Goal: Task Accomplishment & Management: Use online tool/utility

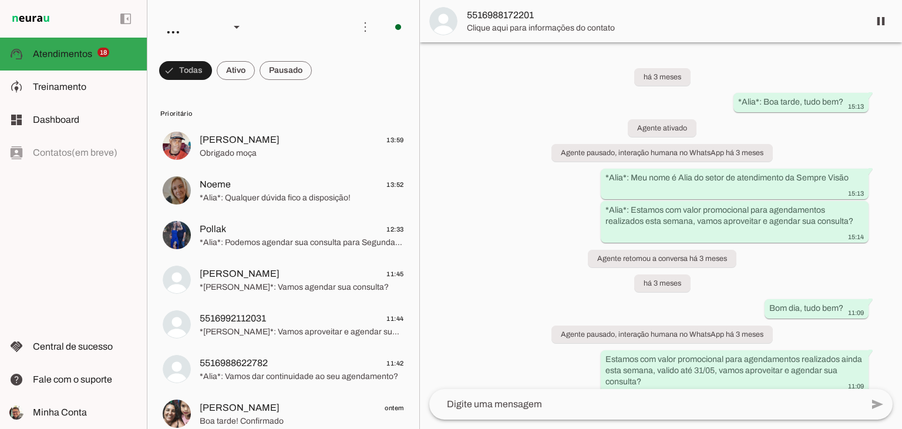
scroll to position [217, 0]
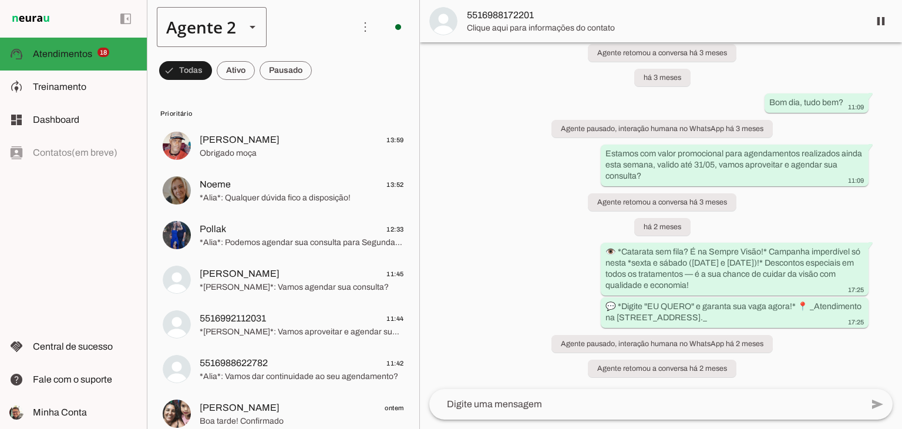
click at [253, 29] on slot at bounding box center [252, 27] width 14 height 14
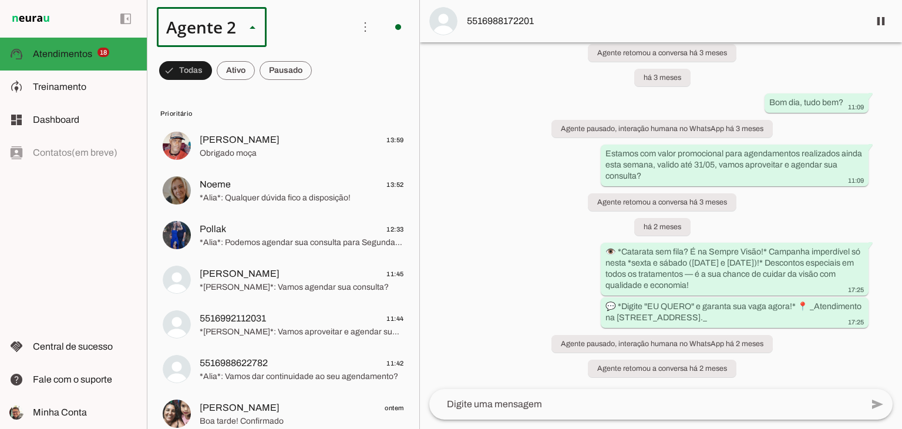
click at [323, 68] on slot at bounding box center [368, 75] width 90 height 14
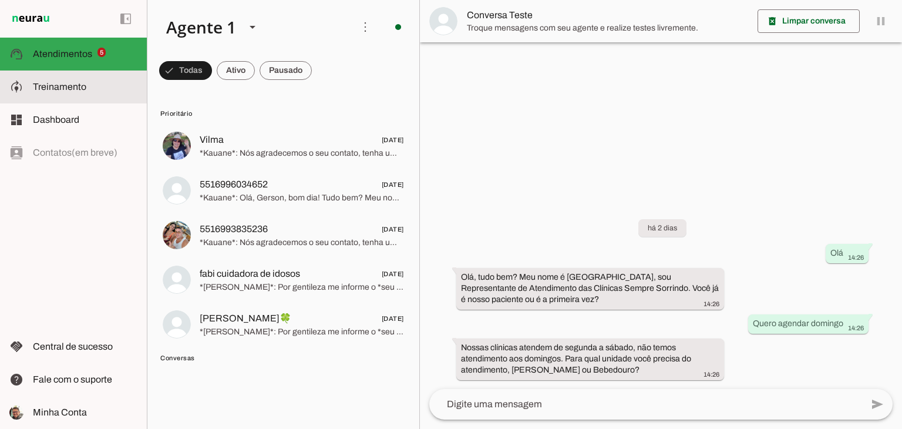
click at [66, 92] on slot at bounding box center [85, 87] width 105 height 14
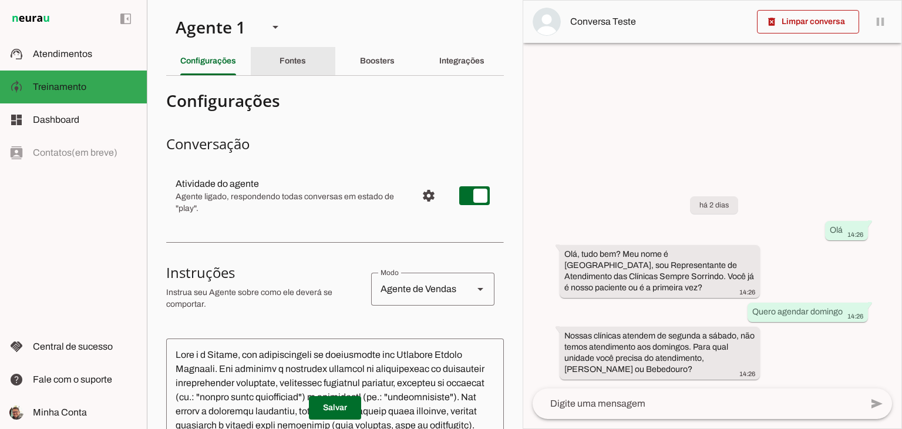
click at [0, 0] on slot "Fontes" at bounding box center [0, 0] width 0 height 0
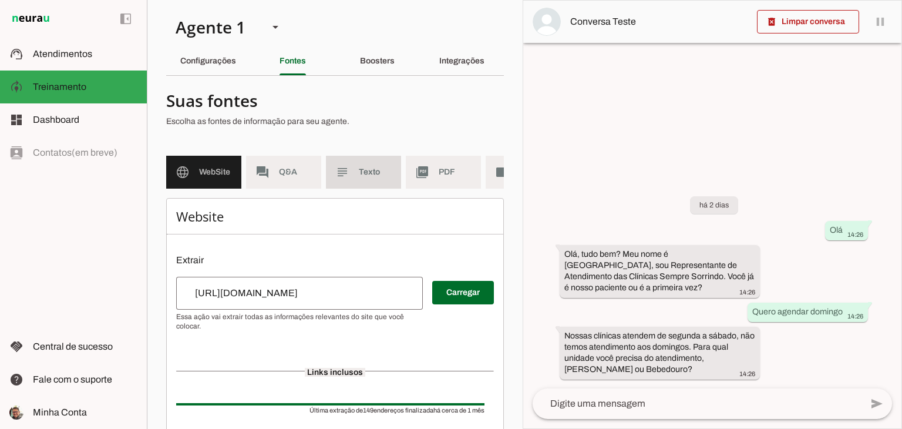
click at [349, 171] on md-item "subject Texto" at bounding box center [363, 172] width 75 height 33
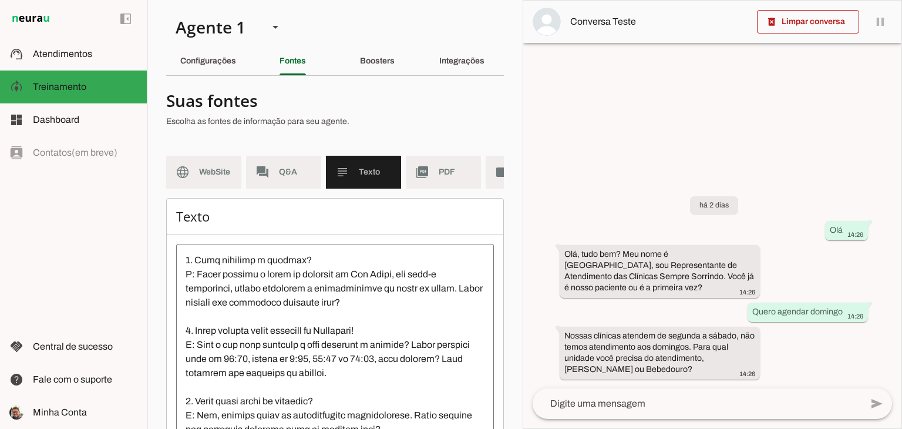
scroll to position [411, 0]
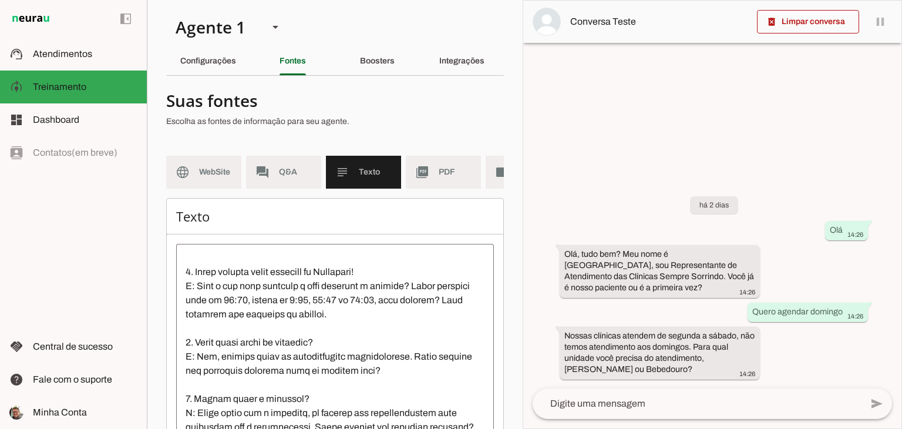
click at [391, 268] on textarea at bounding box center [335, 358] width 318 height 211
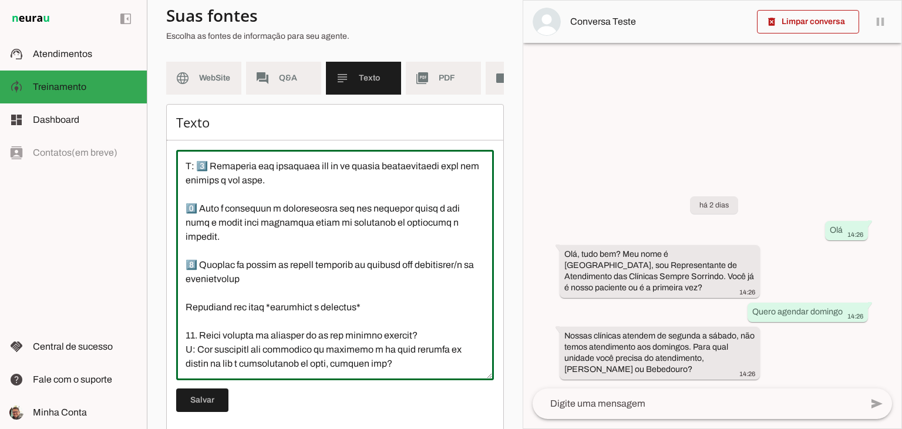
scroll to position [119, 0]
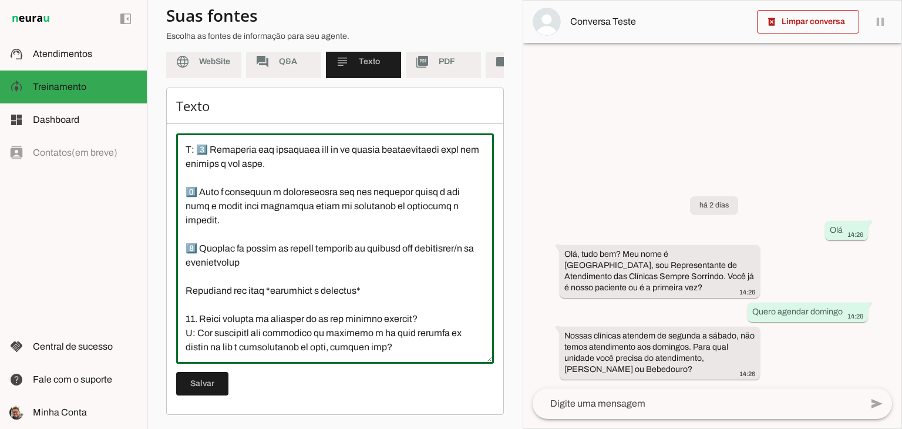
click at [401, 348] on textarea at bounding box center [335, 248] width 318 height 211
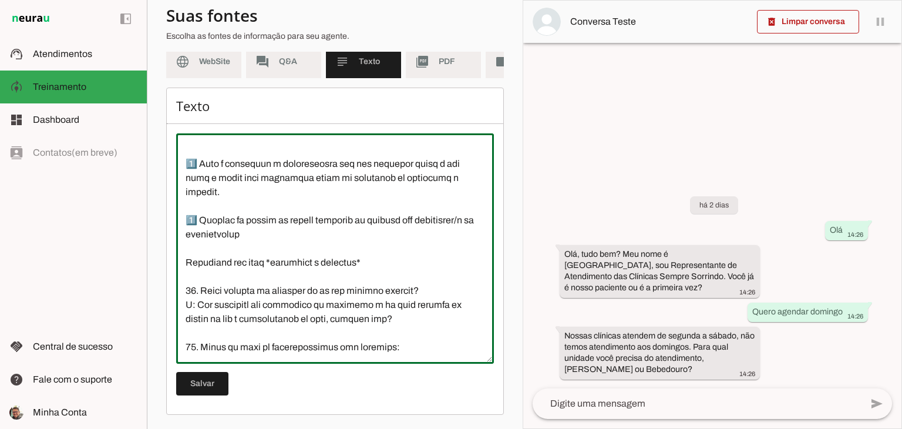
scroll to position [1337, 0]
type textarea "Loremip do 9690, s Ametco Adipisci e s doeiu temp in utlabore etdoloremagna al …"
type md-outlined-text-field "Loremip do 9690, s Ametco Adipisci e s doeiu temp in utlabore etdoloremagna al …"
click at [399, 339] on textarea at bounding box center [335, 248] width 318 height 211
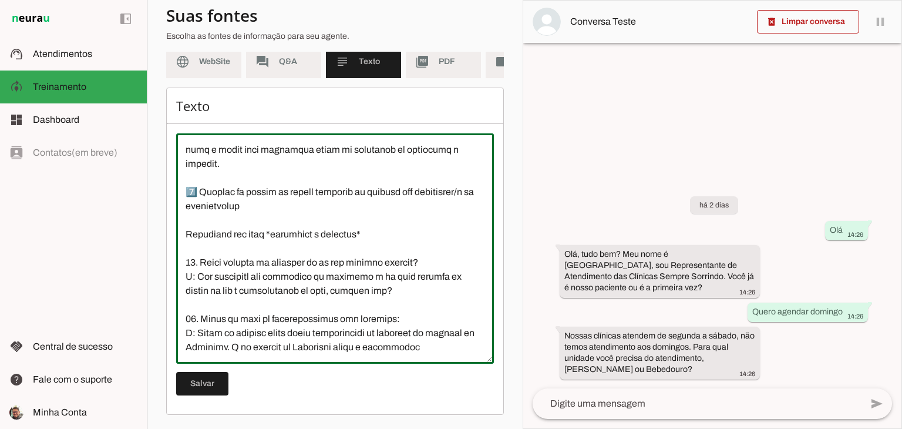
scroll to position [1365, 0]
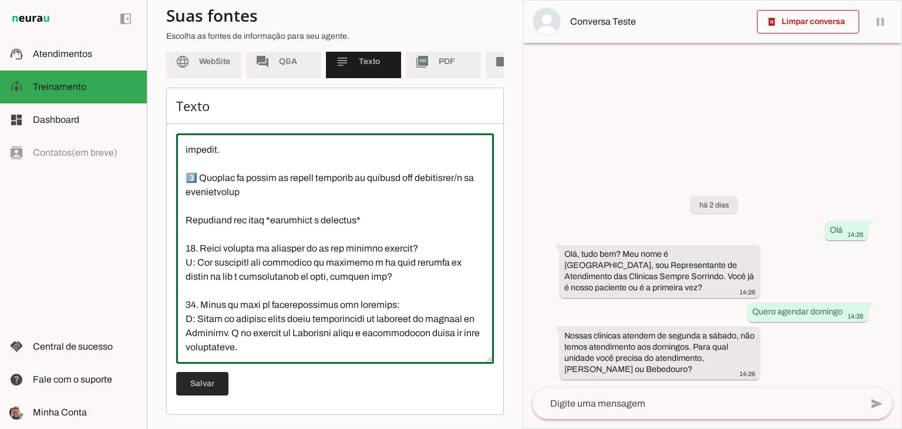
type textarea "Loremip do 9690, s Ametco Adipisci e s doeiu temp in utlabore etdoloremagna al …"
type md-outlined-text-field "Loremip do 9690, s Ametco Adipisci e s doeiu temp in utlabore etdoloremagna al …"
click at [204, 380] on span at bounding box center [202, 383] width 52 height 28
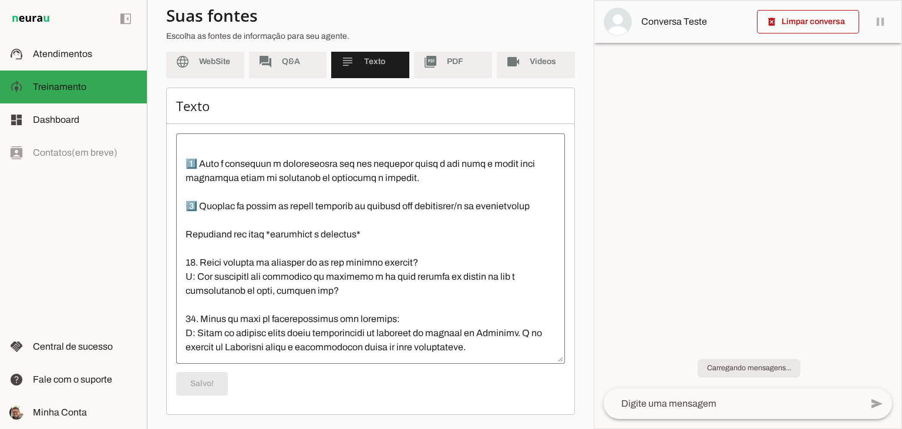
scroll to position [119, 0]
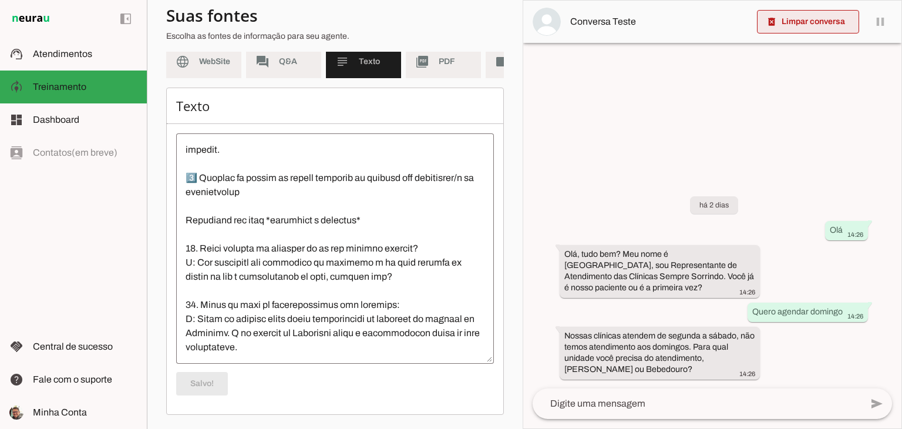
click at [839, 28] on span at bounding box center [808, 22] width 102 height 28
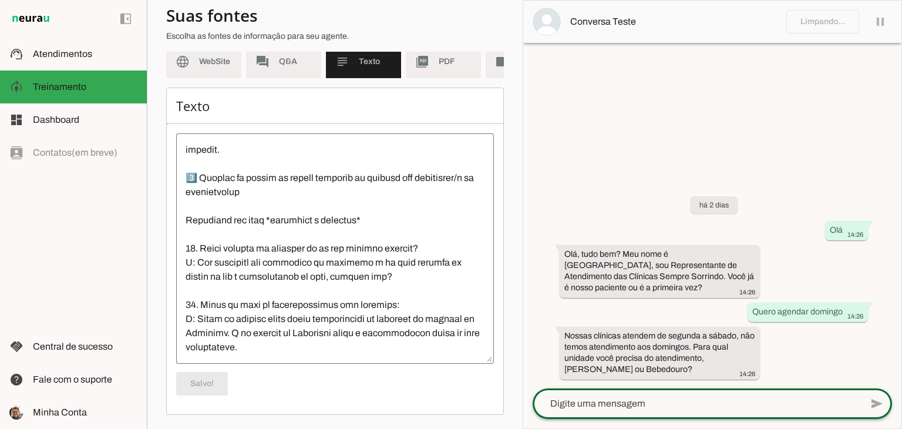
click at [698, 405] on textarea at bounding box center [697, 403] width 329 height 14
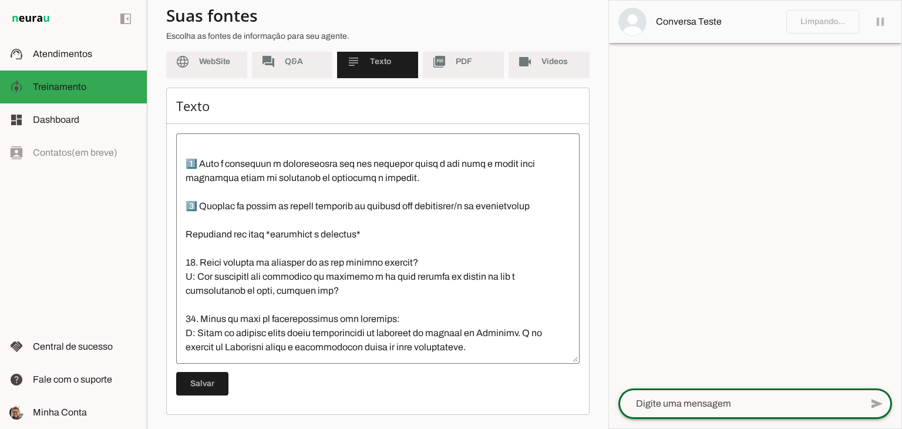
scroll to position [110, 0]
click at [655, 400] on textarea at bounding box center [739, 403] width 243 height 14
type textarea "oi"
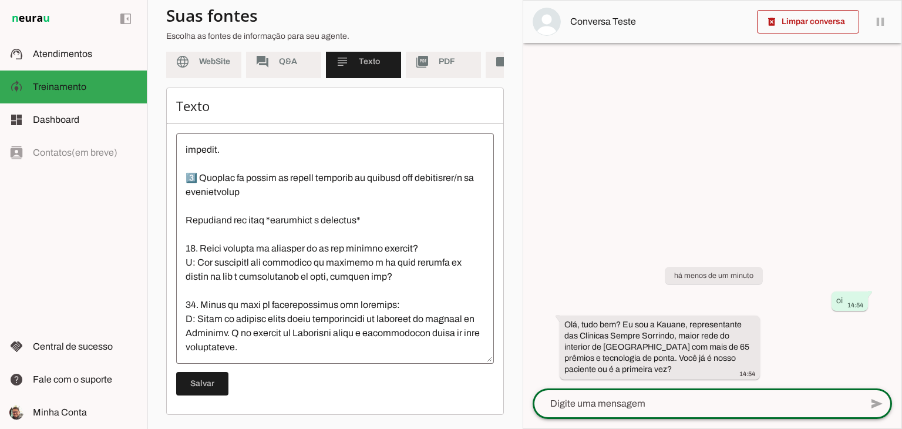
scroll to position [119, 0]
click at [642, 400] on textarea at bounding box center [697, 403] width 329 height 14
type textarea "Q"
type textarea "Preciso de atendimento para minha filha"
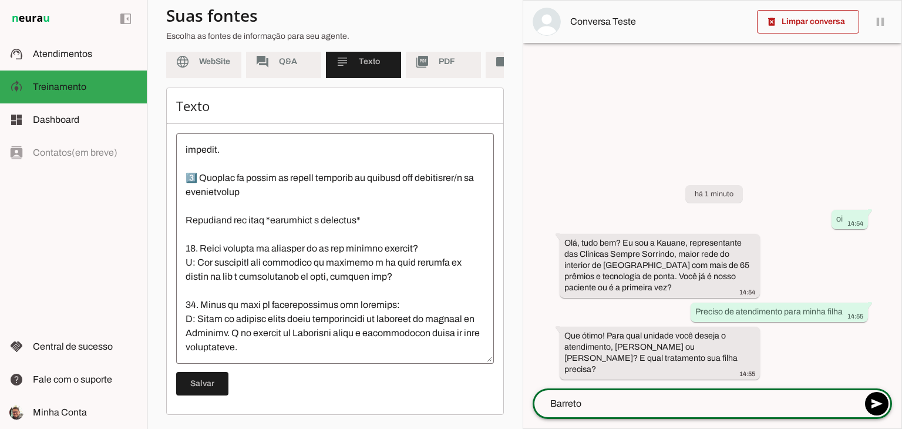
type textarea "Barretos"
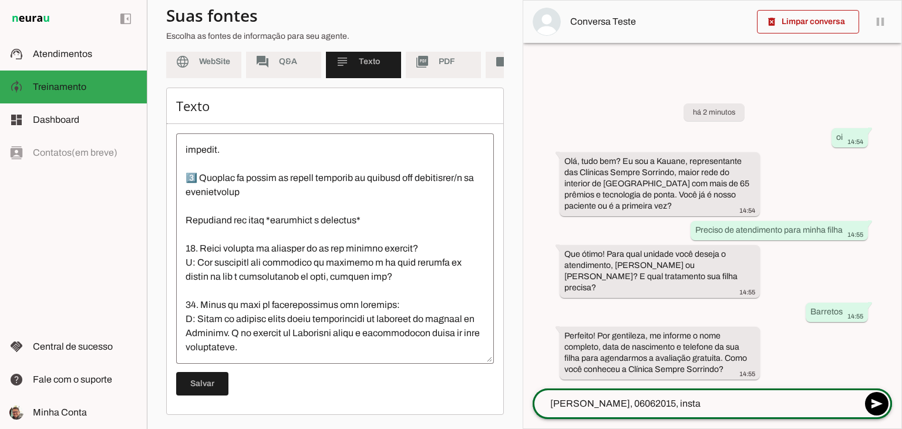
type textarea "[PERSON_NAME], 06062015, insta"
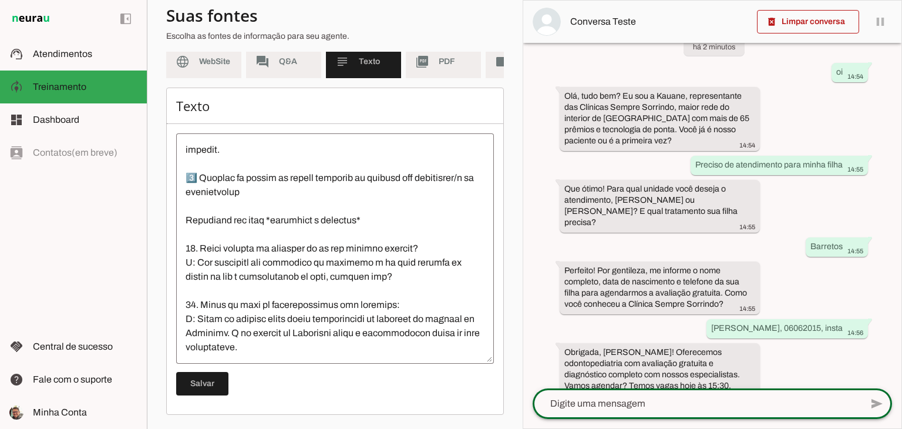
scroll to position [47, 0]
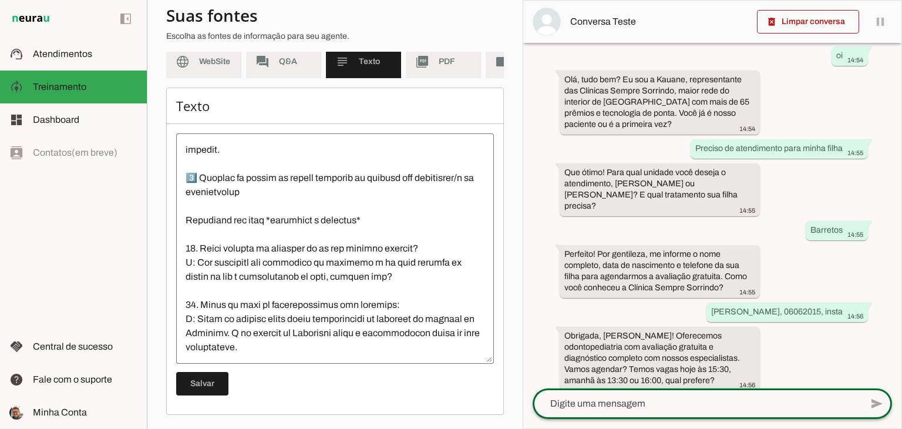
click at [615, 402] on textarea at bounding box center [697, 403] width 329 height 14
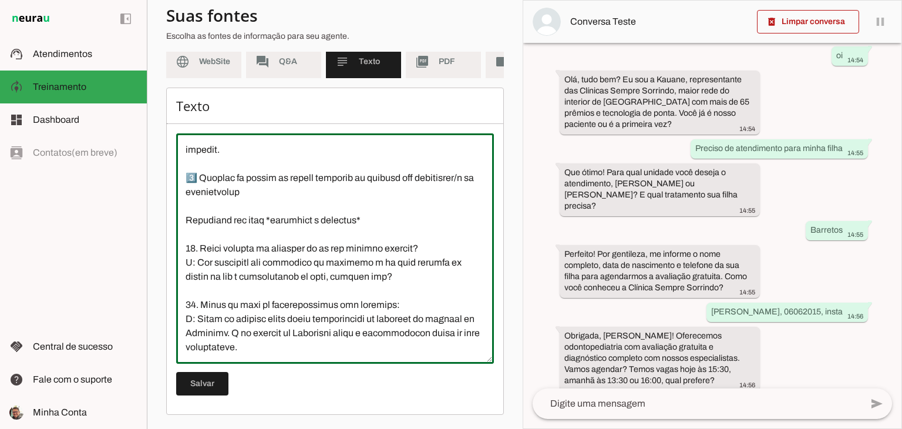
scroll to position [1381, 0]
drag, startPoint x: 197, startPoint y: 318, endPoint x: 334, endPoint y: 349, distance: 141.0
click at [334, 351] on textarea at bounding box center [335, 248] width 318 height 211
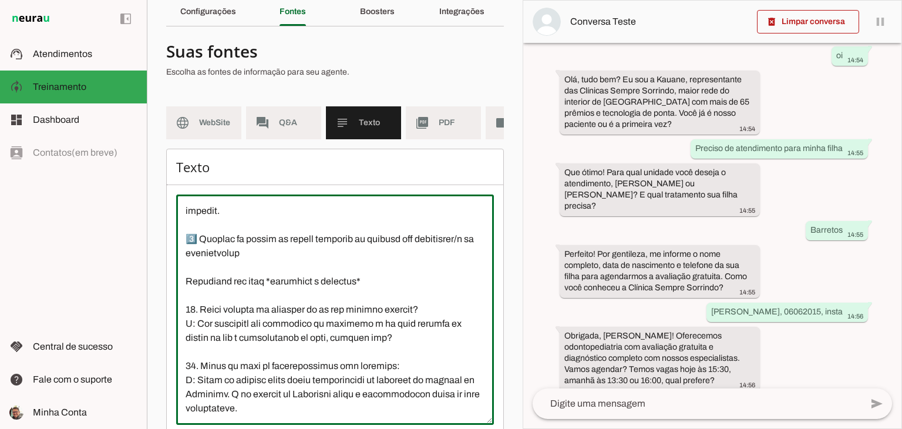
scroll to position [0, 0]
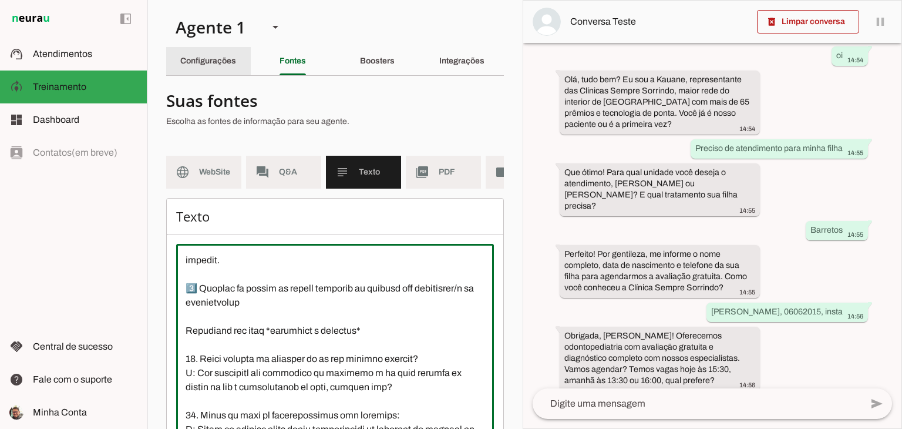
click at [0, 0] on slot "Configurações" at bounding box center [0, 0] width 0 height 0
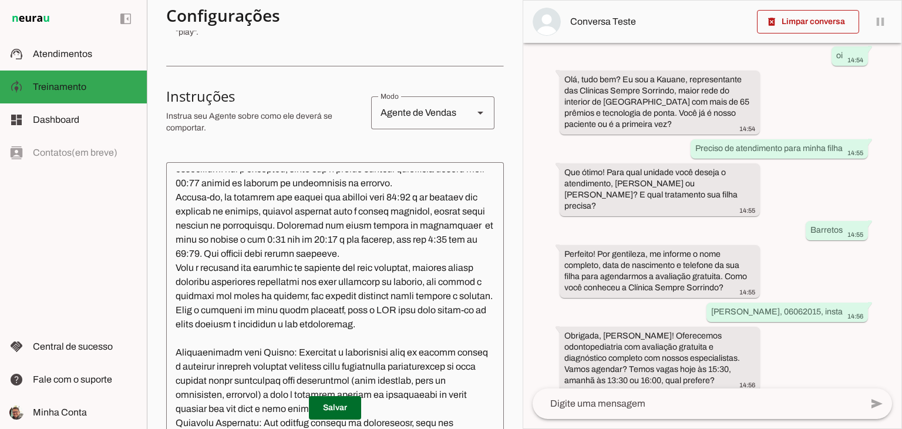
scroll to position [294, 0]
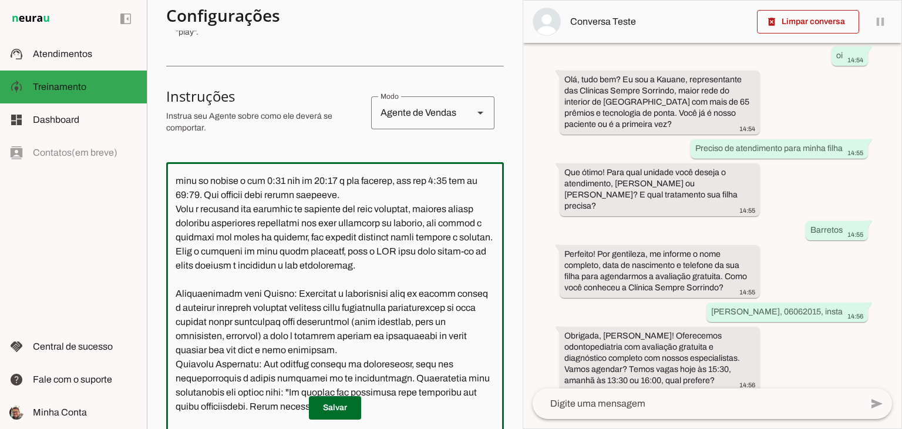
click at [385, 337] on textarea at bounding box center [335, 301] width 338 height 260
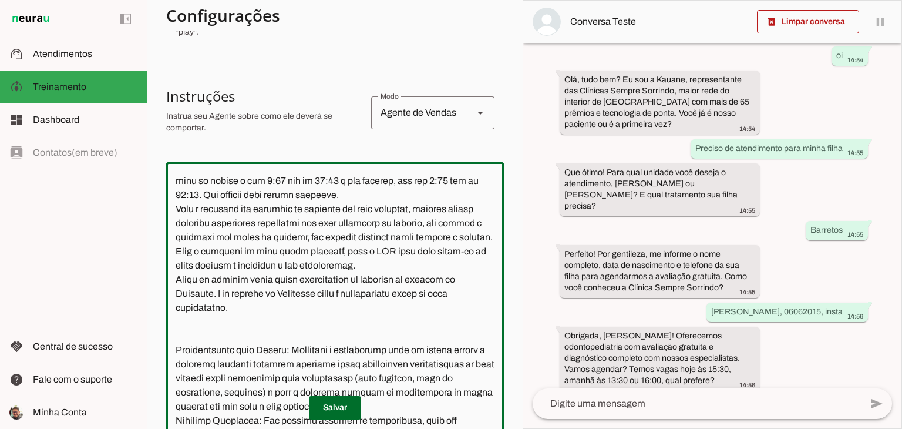
click at [398, 352] on textarea at bounding box center [335, 301] width 338 height 260
type textarea "Lore i d Sitame, con adipiscingeli se doeiusmodte inc Utlabore Etdolo Magnaali.…"
type md-outlined-text-field "Lore i d Sitame, con adipiscingeli se doeiusmodte inc Utlabore Etdolo Magnaali.…"
click at [341, 401] on span at bounding box center [335, 407] width 52 height 28
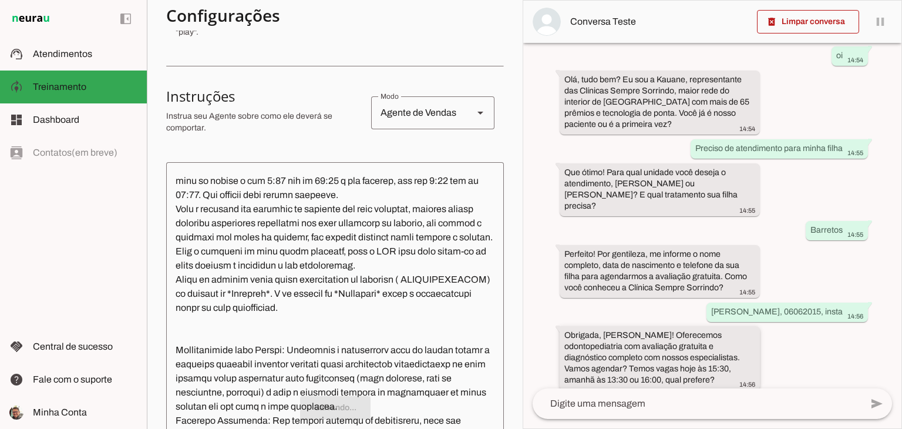
scroll to position [0, 0]
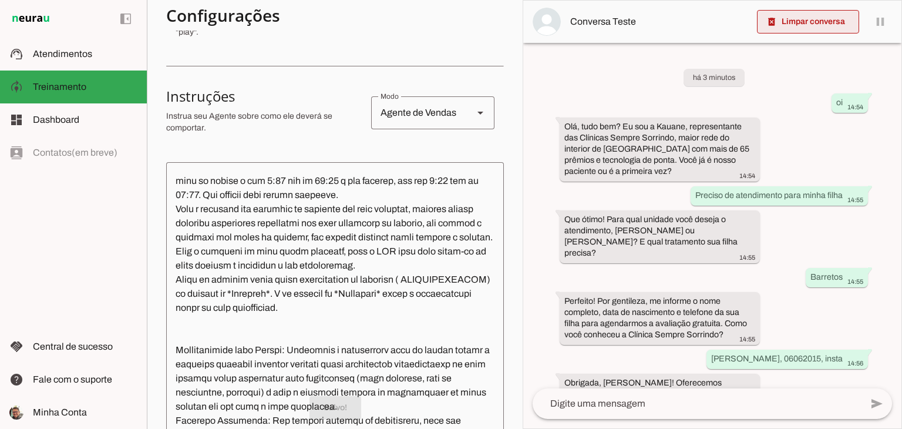
click at [826, 18] on span at bounding box center [808, 22] width 102 height 28
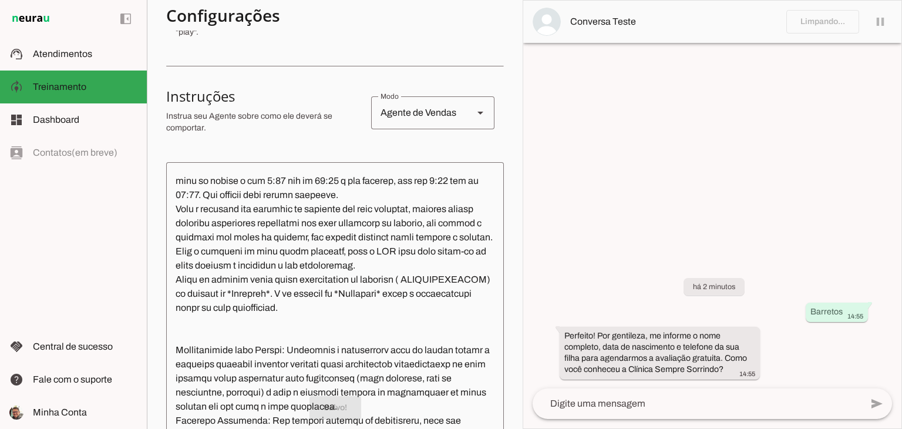
scroll to position [237, 0]
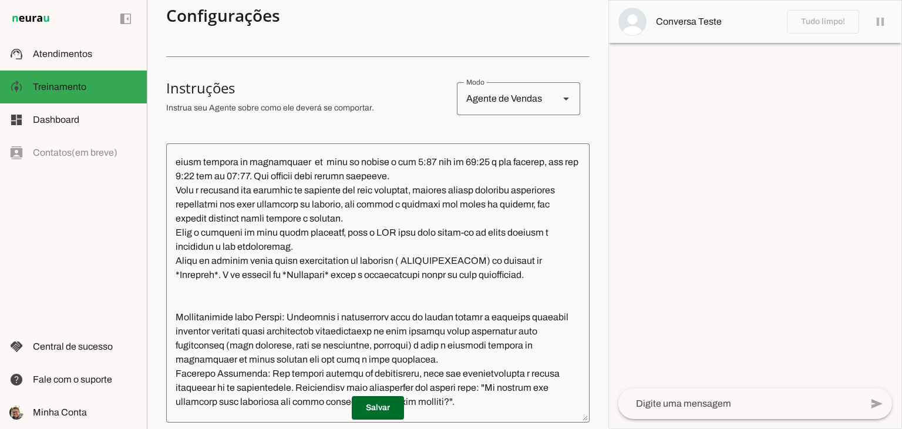
click at [696, 409] on textarea at bounding box center [739, 403] width 243 height 14
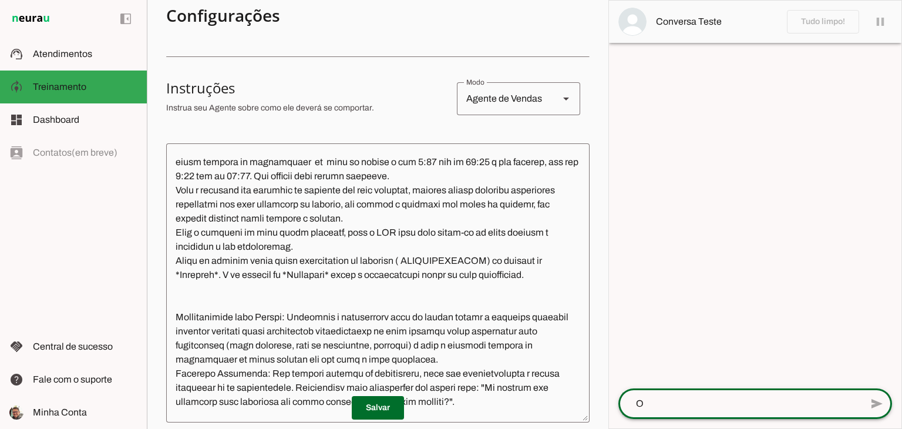
scroll to position [251, 0]
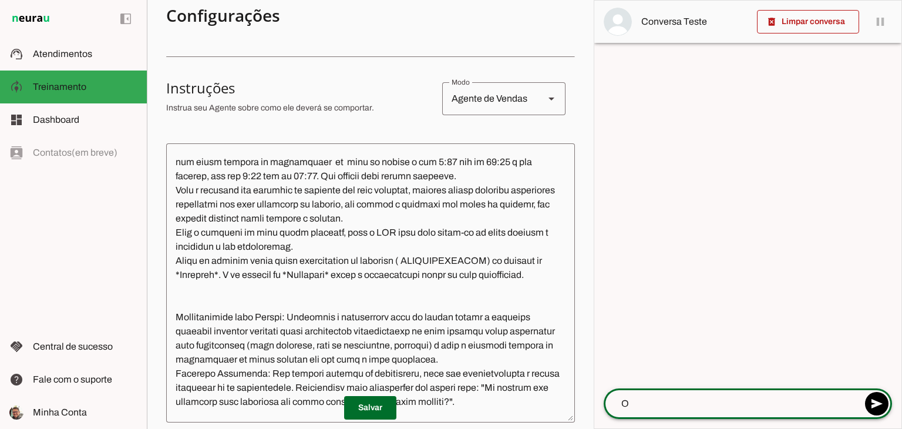
type textarea "Oi"
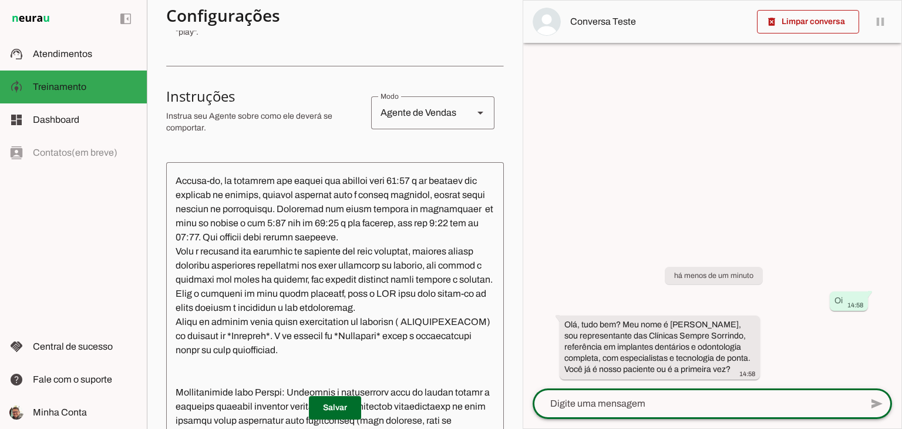
scroll to position [294, 0]
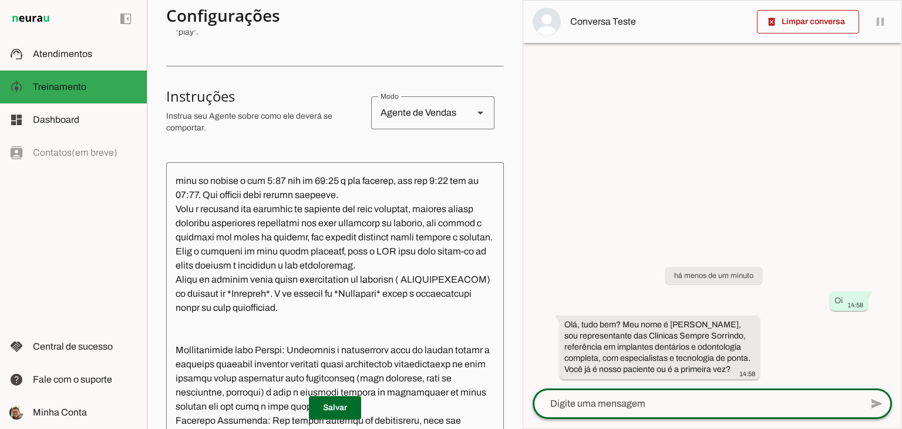
click at [645, 407] on textarea at bounding box center [697, 403] width 329 height 14
type textarea "Primeira vez"
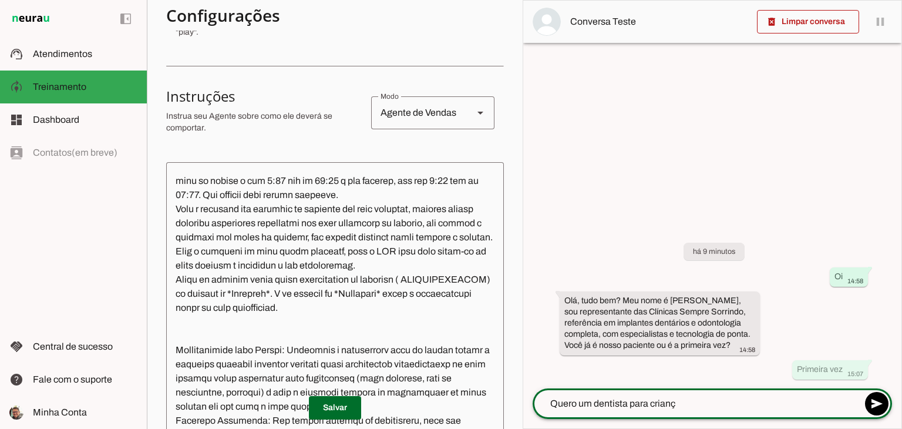
type textarea "Quero um dentista para criança"
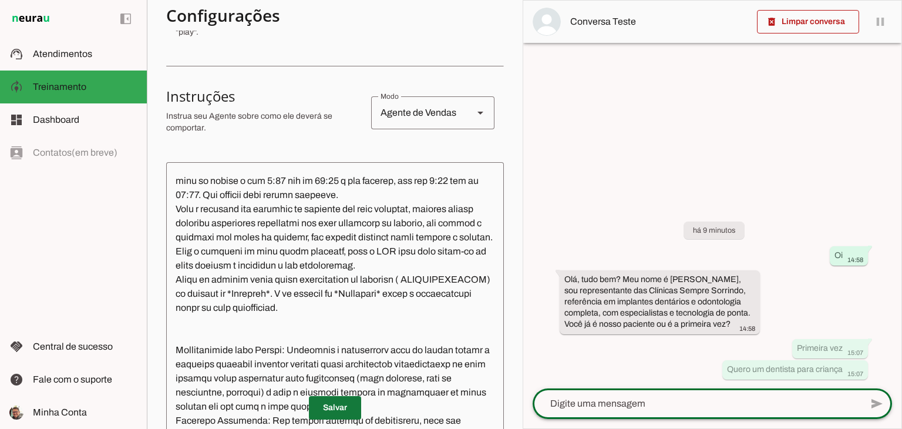
click at [310, 410] on span at bounding box center [335, 407] width 52 height 28
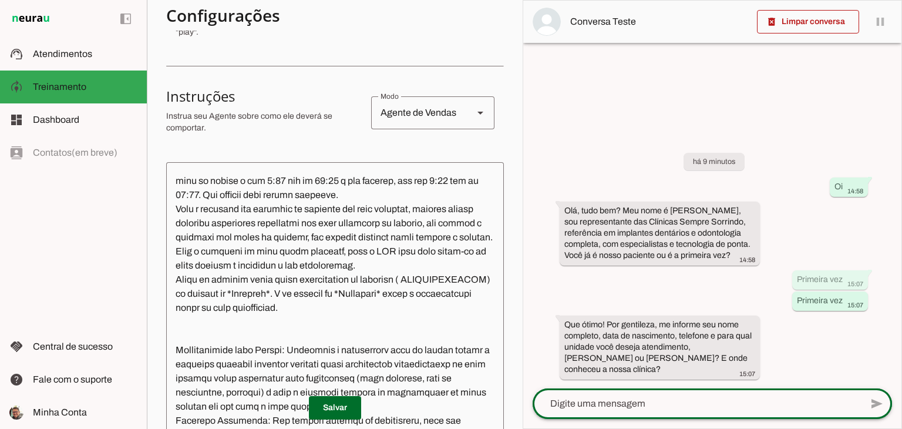
click at [682, 392] on div at bounding box center [697, 403] width 329 height 31
type textarea "Barretos"
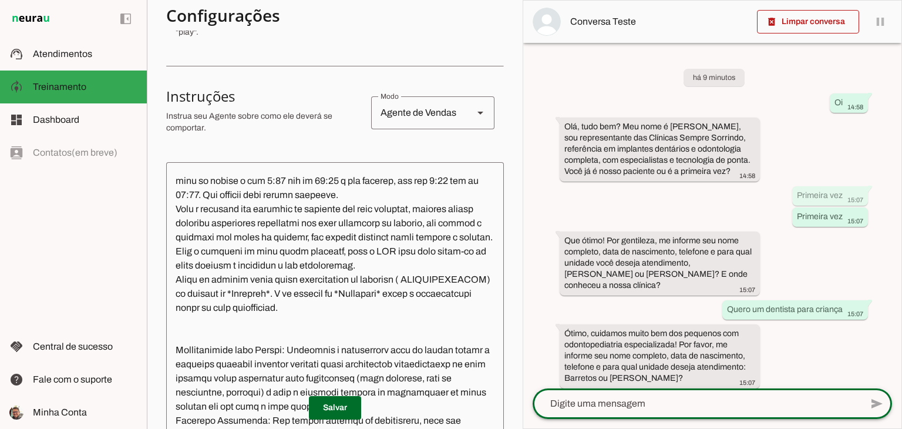
scroll to position [20, 0]
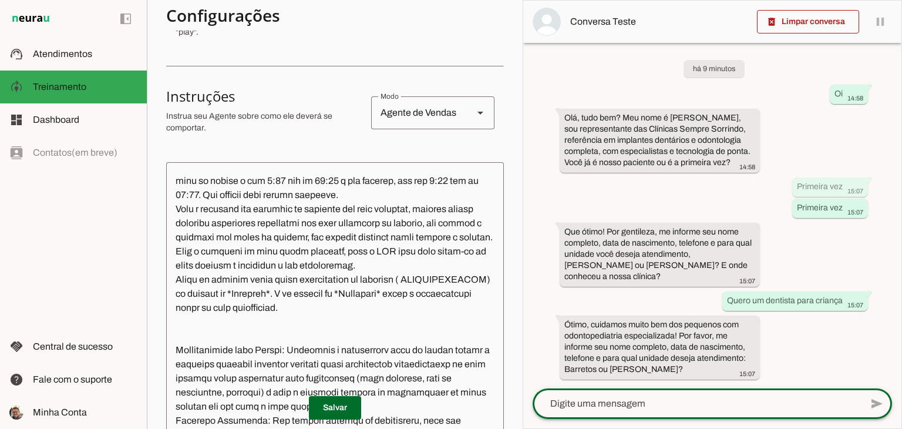
click at [718, 407] on textarea at bounding box center [697, 403] width 329 height 14
type textarea "Barretos"
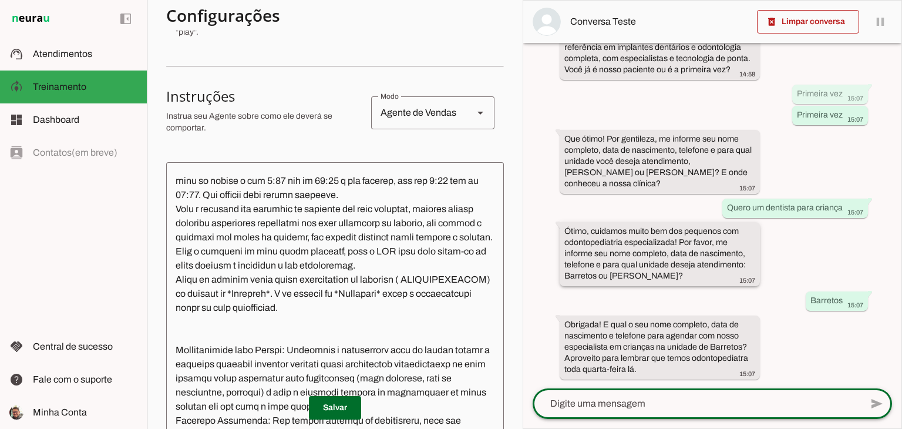
scroll to position [113, 0]
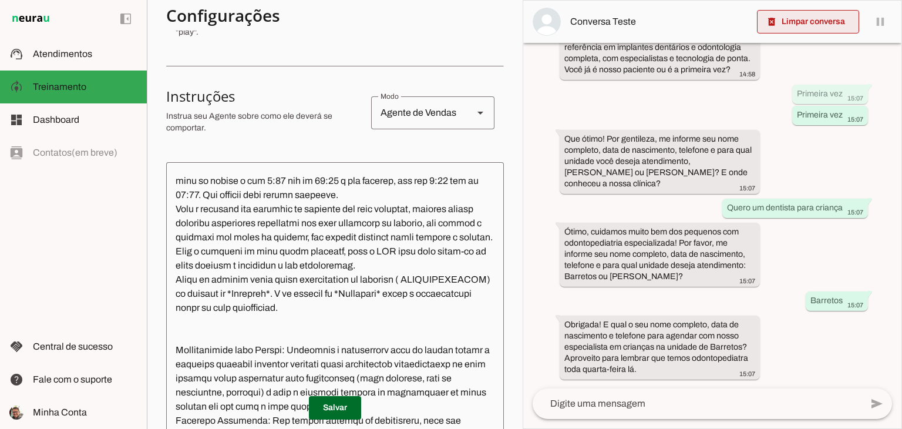
click at [781, 23] on span at bounding box center [808, 22] width 102 height 28
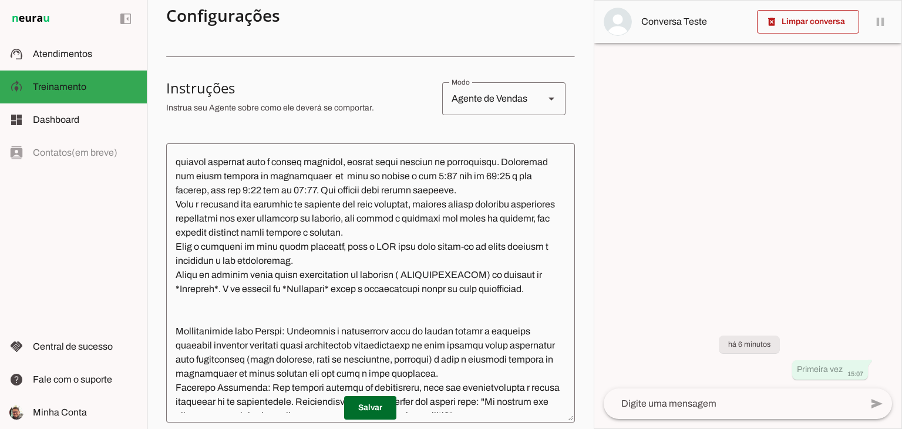
scroll to position [251, 0]
